Goal: Task Accomplishment & Management: Complete application form

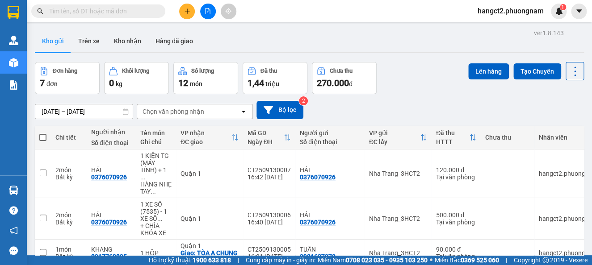
scroll to position [59, 0]
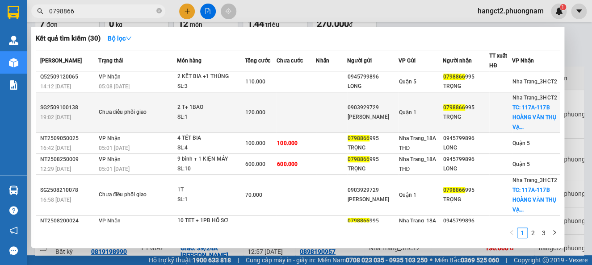
type input "0798866"
click at [227, 96] on td "2 T+ 1BAO SL: 1" at bounding box center [211, 112] width 68 height 41
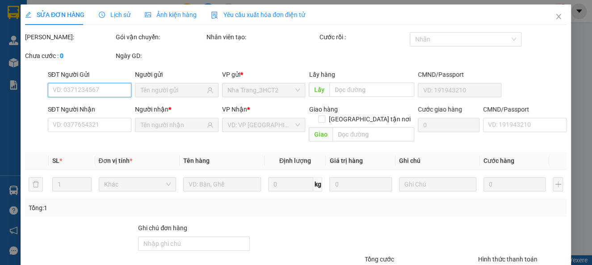
type input "0903929729"
type input "[PERSON_NAME]"
type input "0798866995"
type input "TRỌNG"
checkbox input "true"
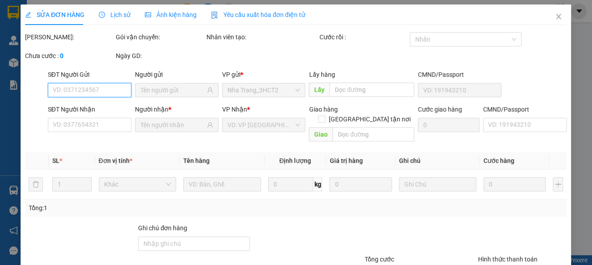
type input "117A-117B HOÀNG VĂN THỤ VẠN THẠNH"
type input "120.000"
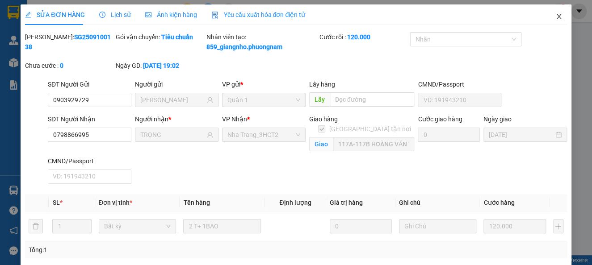
click at [546, 16] on span "Close" at bounding box center [558, 16] width 25 height 25
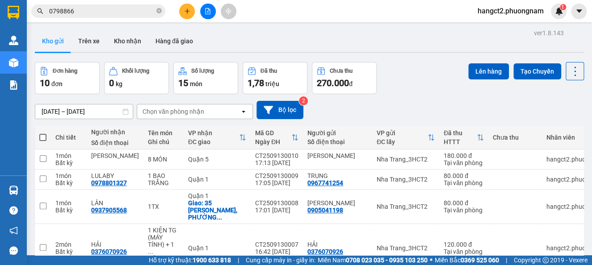
click at [123, 13] on input "0798866" at bounding box center [101, 11] width 105 height 10
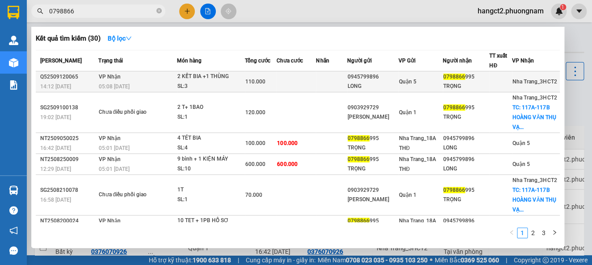
click at [208, 78] on div "2 KẾT BIA +1 THÙNG" at bounding box center [210, 77] width 67 height 10
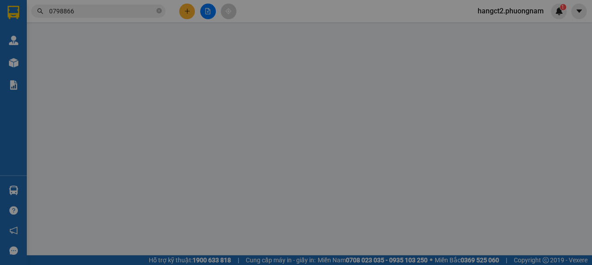
type input "0945799896"
type input "LONG"
type input "0798866995"
type input "TRỌNG"
type input "110.000"
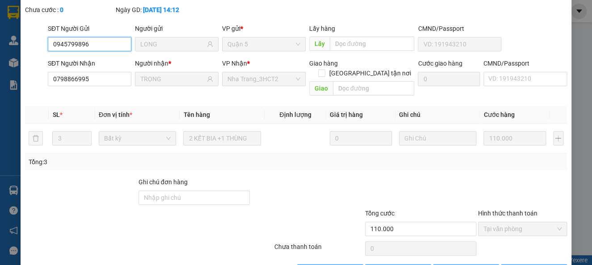
scroll to position [76, 0]
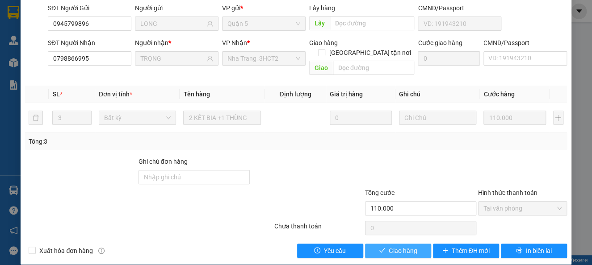
click at [388, 246] on span "Giao hàng" at bounding box center [402, 251] width 29 height 10
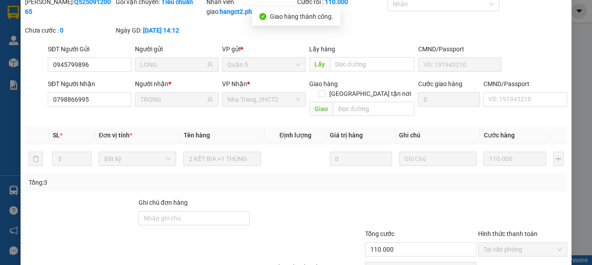
scroll to position [0, 0]
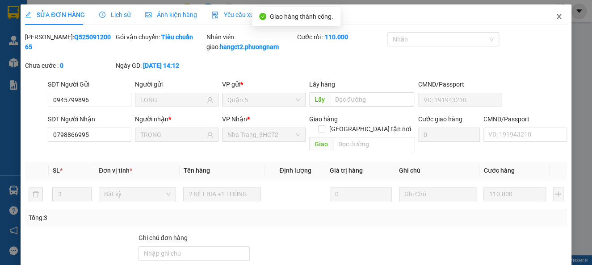
click at [550, 24] on span "Close" at bounding box center [558, 16] width 25 height 25
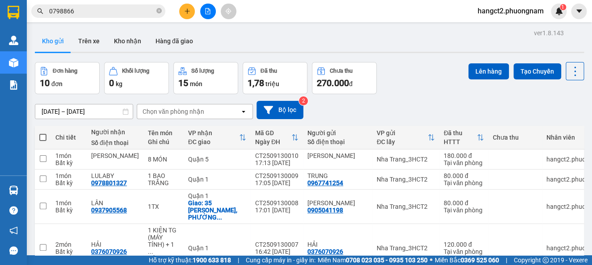
click at [189, 16] on button at bounding box center [187, 12] width 16 height 16
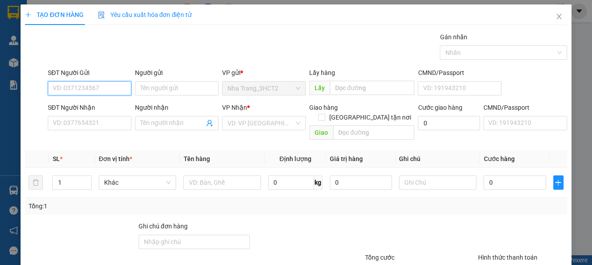
click at [94, 84] on input "SĐT Người Gửi" at bounding box center [90, 88] width 84 height 14
click at [93, 103] on div "0388231023 - TUYẾT ANH" at bounding box center [89, 106] width 73 height 10
type input "0388231023"
type input "TUYẾT ANH"
type input "0988610885"
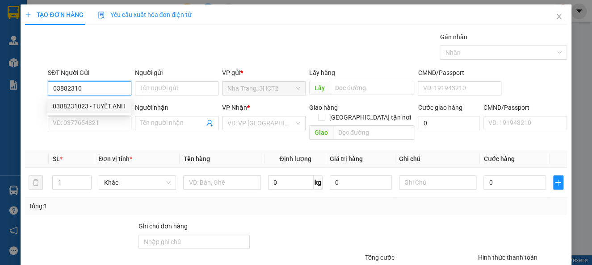
type input "HUY"
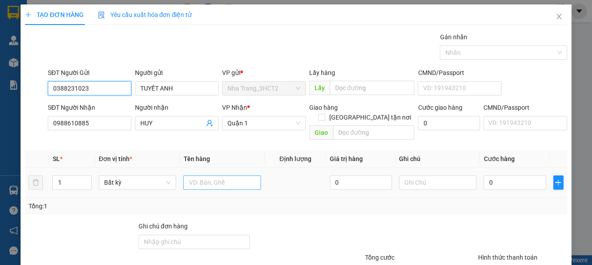
type input "0388231023"
click at [204, 175] on input "text" at bounding box center [222, 182] width 78 height 14
type input "1 THÙNG NHỎ"
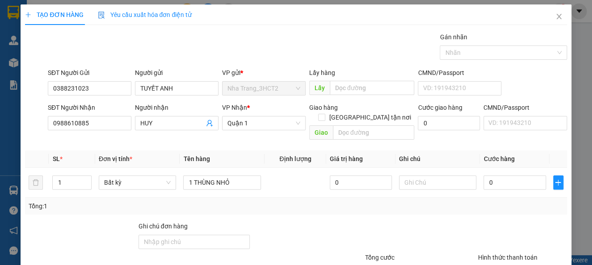
click at [502, 155] on span "Cước hàng" at bounding box center [498, 158] width 31 height 7
click at [495, 175] on input "0" at bounding box center [514, 182] width 62 height 14
type input "2"
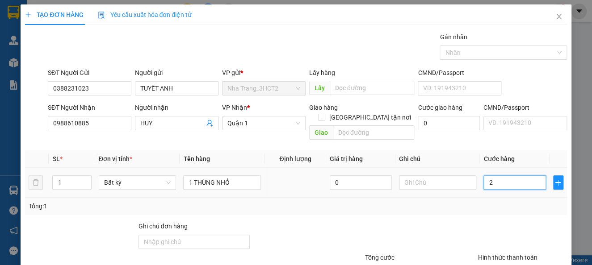
type input "20"
type input "20.000"
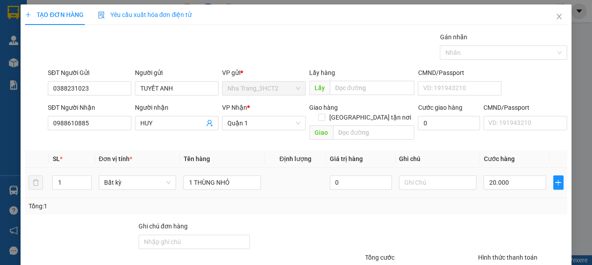
click at [480, 201] on div "Tổng: 1" at bounding box center [296, 206] width 534 height 10
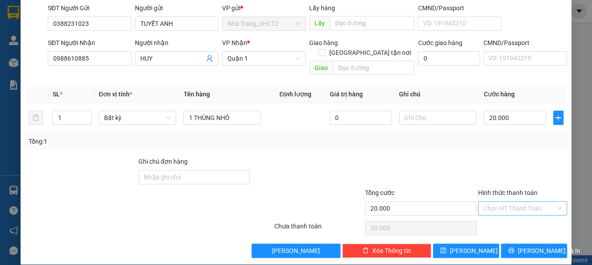
scroll to position [65, 0]
click at [484, 202] on input "Hình thức thanh toán" at bounding box center [519, 208] width 72 height 13
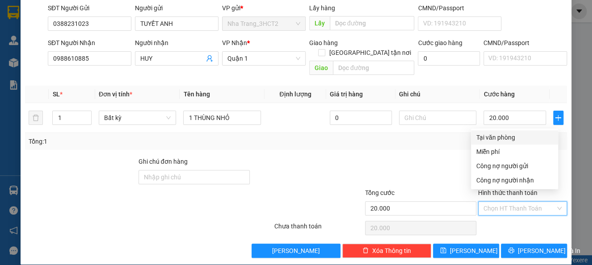
click at [502, 135] on div "Tại văn phòng" at bounding box center [514, 138] width 76 height 10
type input "0"
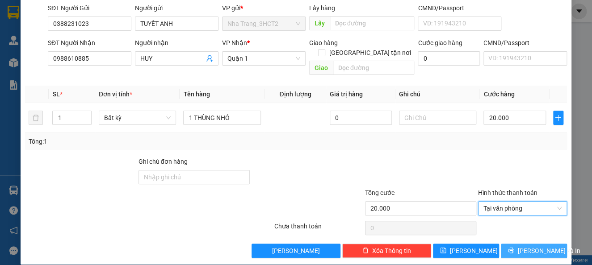
click at [526, 247] on button "[PERSON_NAME] và In" at bounding box center [534, 251] width 66 height 14
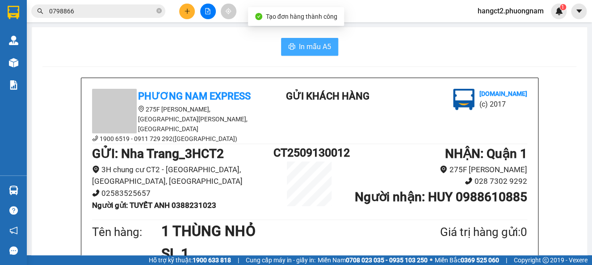
click at [292, 50] on button "In mẫu A5" at bounding box center [309, 47] width 57 height 18
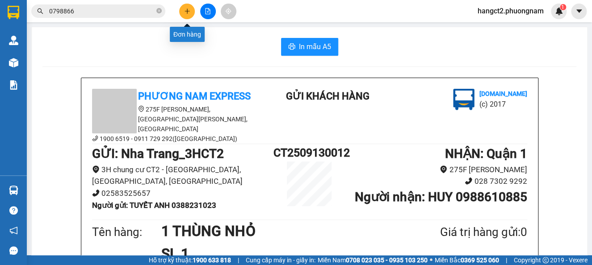
click at [186, 15] on button at bounding box center [187, 12] width 16 height 16
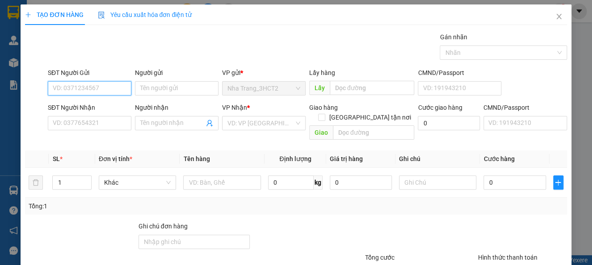
click at [54, 84] on input "SĐT Người Gửi" at bounding box center [90, 88] width 84 height 14
type input "0942694141"
click at [69, 110] on div "0942694141 - DUY" at bounding box center [88, 106] width 71 height 10
type input "DUY"
type input "0909290116"
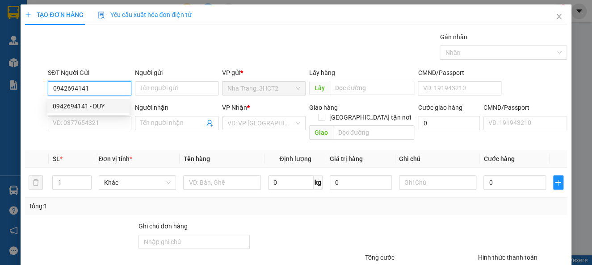
type input "PHÁT"
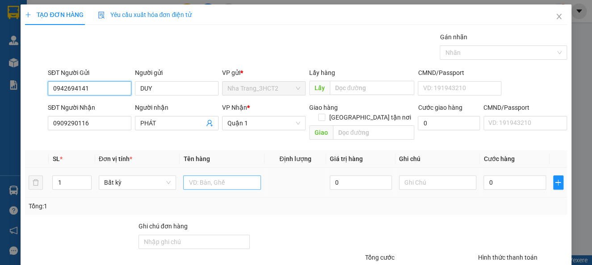
type input "0942694141"
click at [202, 176] on input "text" at bounding box center [222, 182] width 78 height 14
type input "2"
type input "1 BAO"
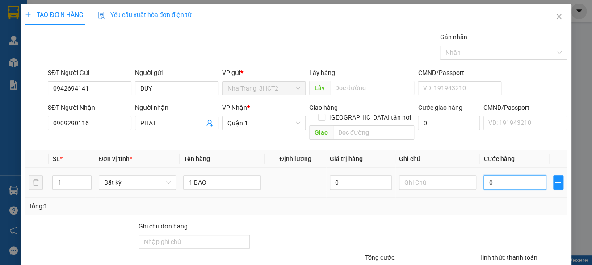
click at [505, 175] on input "0" at bounding box center [514, 182] width 62 height 14
type input "5"
type input "50"
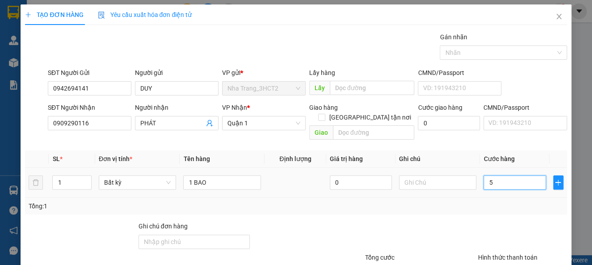
type input "50"
drag, startPoint x: 504, startPoint y: 180, endPoint x: 504, endPoint y: 185, distance: 5.4
click at [504, 185] on td "50" at bounding box center [514, 183] width 69 height 30
click at [491, 201] on div "Tổng: 1" at bounding box center [295, 206] width 541 height 17
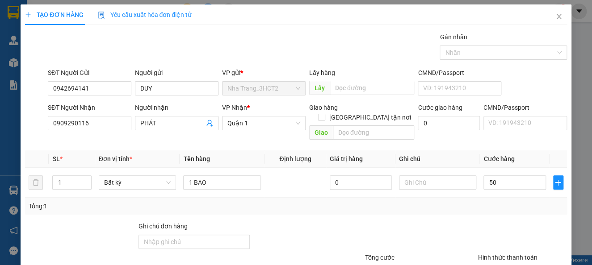
type input "50.000"
click at [490, 206] on div "Transit Pickup Surcharge Ids Transit Deliver Surcharge Ids Transit Deliver Surc…" at bounding box center [295, 177] width 541 height 291
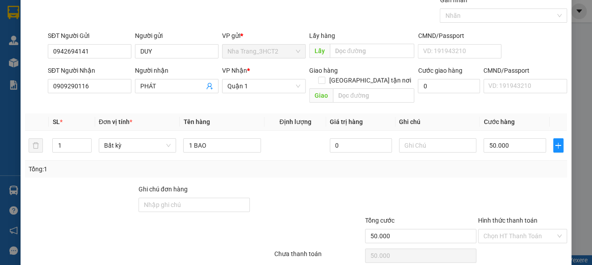
scroll to position [65, 0]
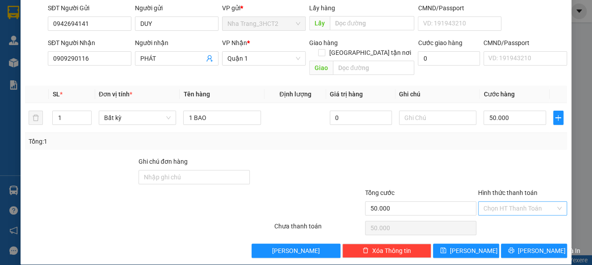
click at [490, 202] on input "Hình thức thanh toán" at bounding box center [519, 208] width 72 height 13
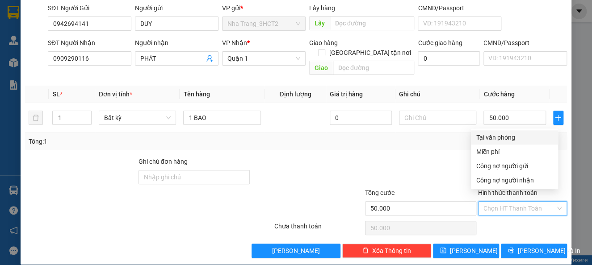
click at [483, 133] on div "Tại văn phòng" at bounding box center [514, 138] width 76 height 10
type input "0"
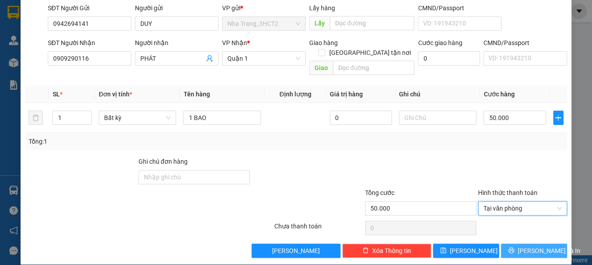
click at [508, 244] on button "[PERSON_NAME] và In" at bounding box center [534, 251] width 66 height 14
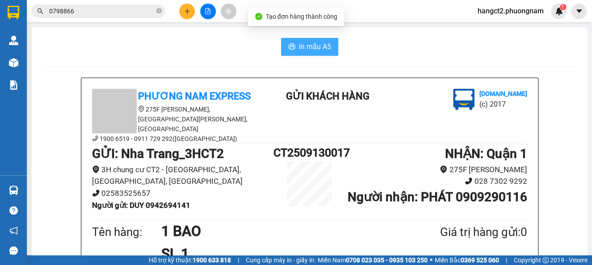
click at [284, 42] on button "In mẫu A5" at bounding box center [309, 47] width 57 height 18
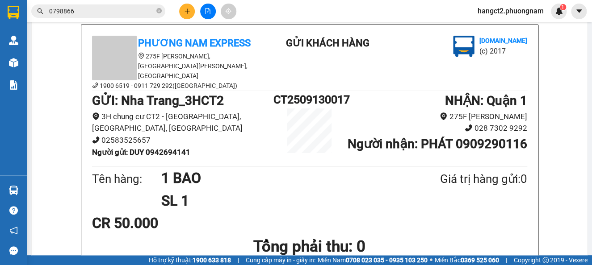
scroll to position [179, 0]
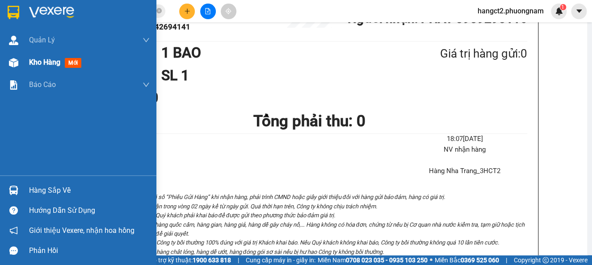
click at [9, 62] on img at bounding box center [13, 62] width 9 height 9
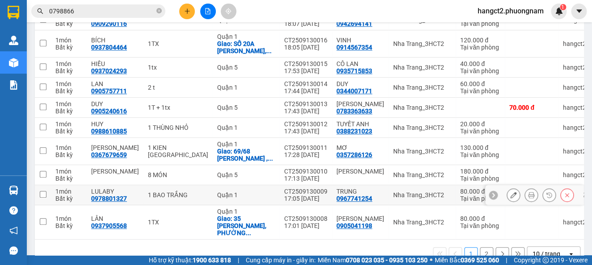
scroll to position [157, 0]
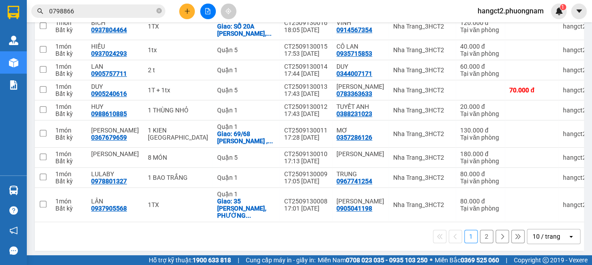
click at [538, 232] on div "10 / trang" at bounding box center [546, 236] width 28 height 9
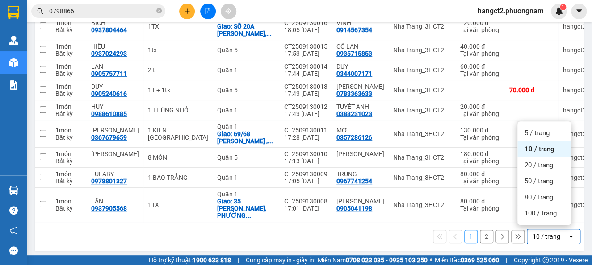
click at [538, 218] on div "100 / trang" at bounding box center [544, 213] width 54 height 16
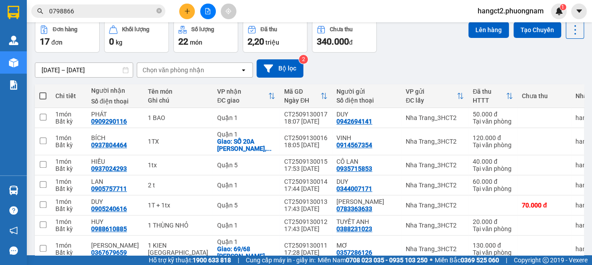
scroll to position [0, 0]
